Goal: Transaction & Acquisition: Purchase product/service

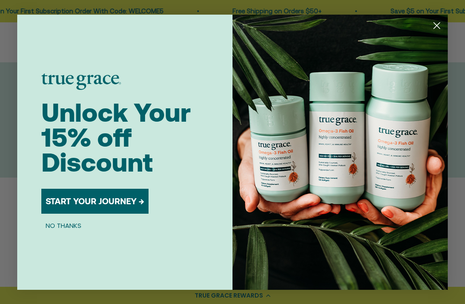
click at [437, 27] on circle "Close dialog" at bounding box center [437, 25] width 14 height 14
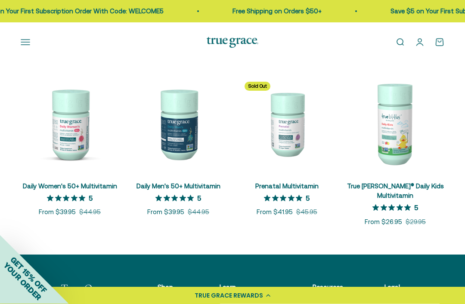
scroll to position [303, 0]
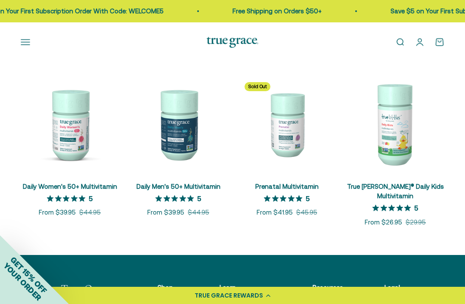
click at [72, 149] on img at bounding box center [70, 124] width 98 height 98
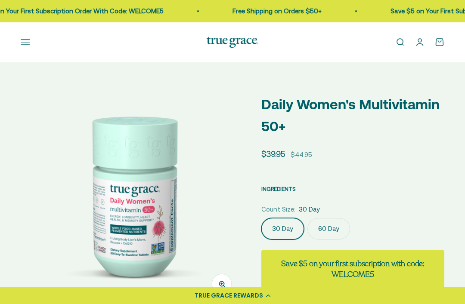
scroll to position [26, 0]
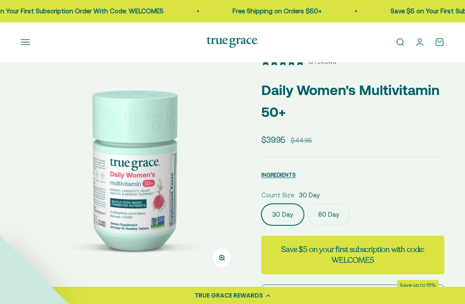
select select "3"
click at [328, 211] on label "60 Day" at bounding box center [328, 215] width 43 height 22
click at [261, 204] on input "60 Day" at bounding box center [261, 204] width 0 height 0
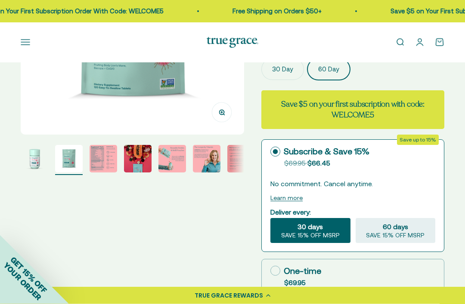
scroll to position [166, 0]
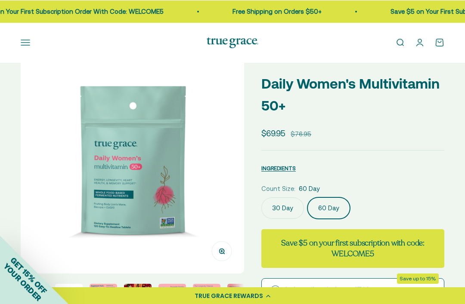
click at [286, 170] on span "INGREDIENTS" at bounding box center [278, 168] width 34 height 6
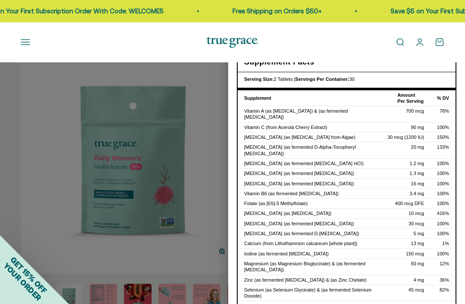
scroll to position [0, 0]
click at [213, 202] on div at bounding box center [232, 152] width 465 height 304
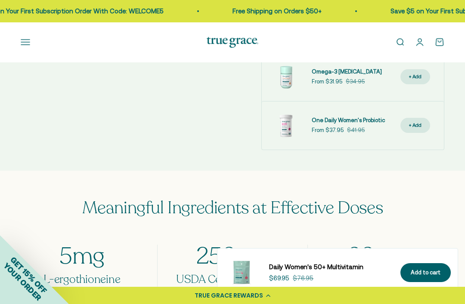
scroll to position [542, 0]
